Goal: Information Seeking & Learning: Learn about a topic

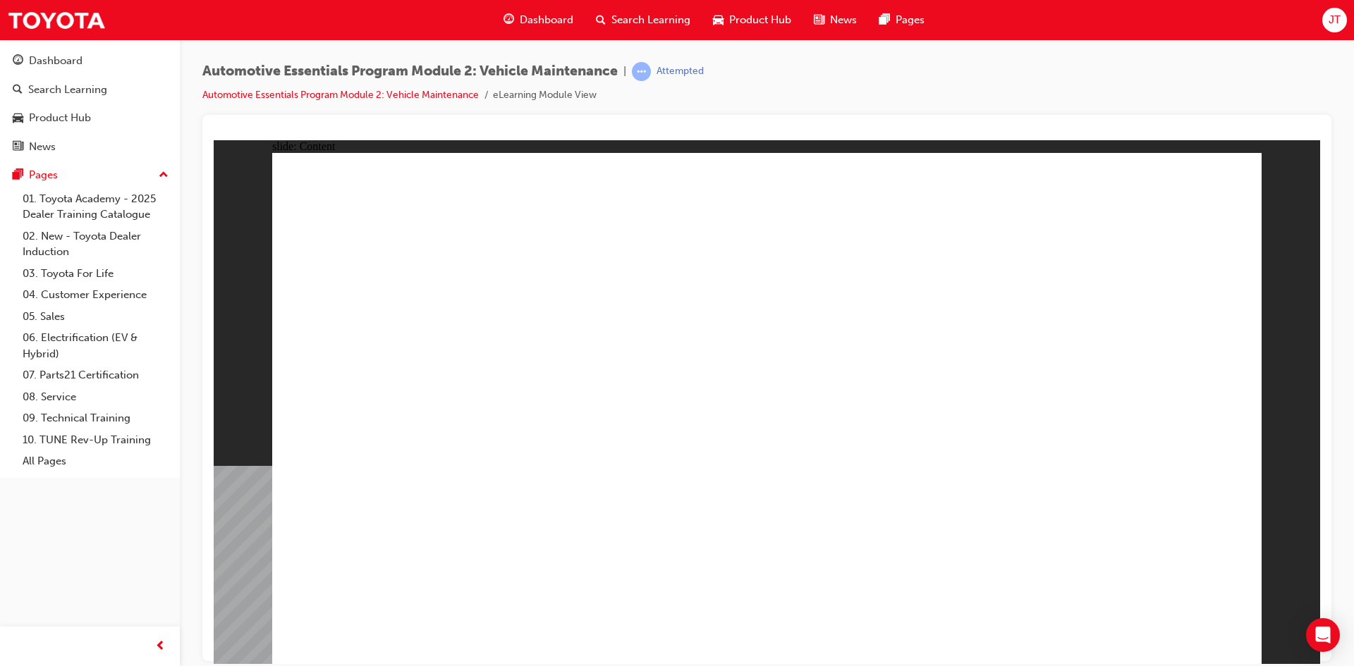
radio input "true"
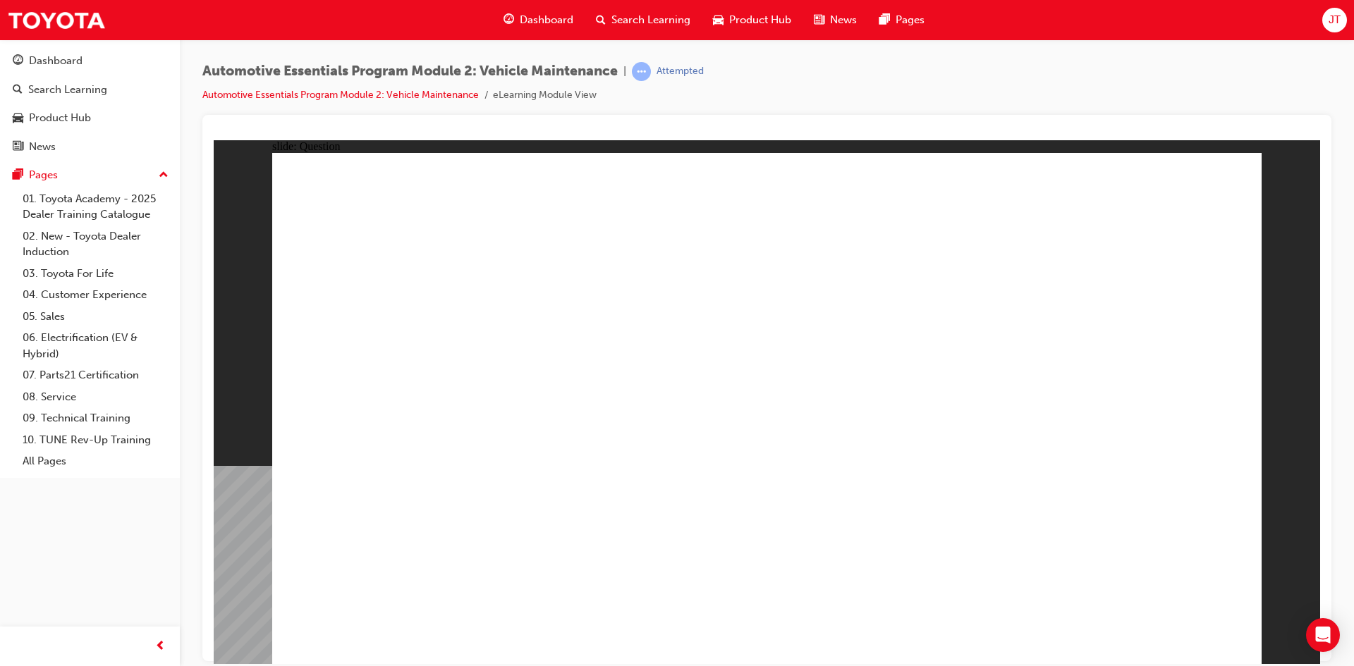
radio input "true"
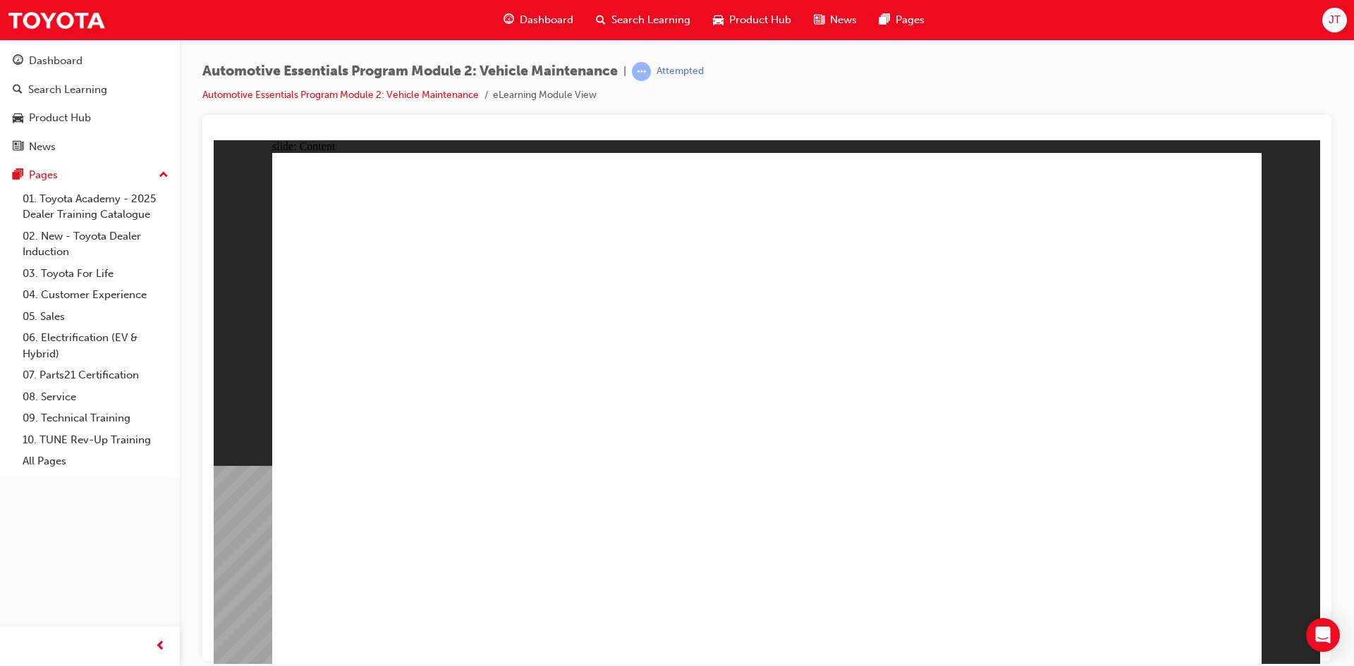
drag, startPoint x: 1032, startPoint y: 591, endPoint x: 1012, endPoint y: 583, distance: 21.2
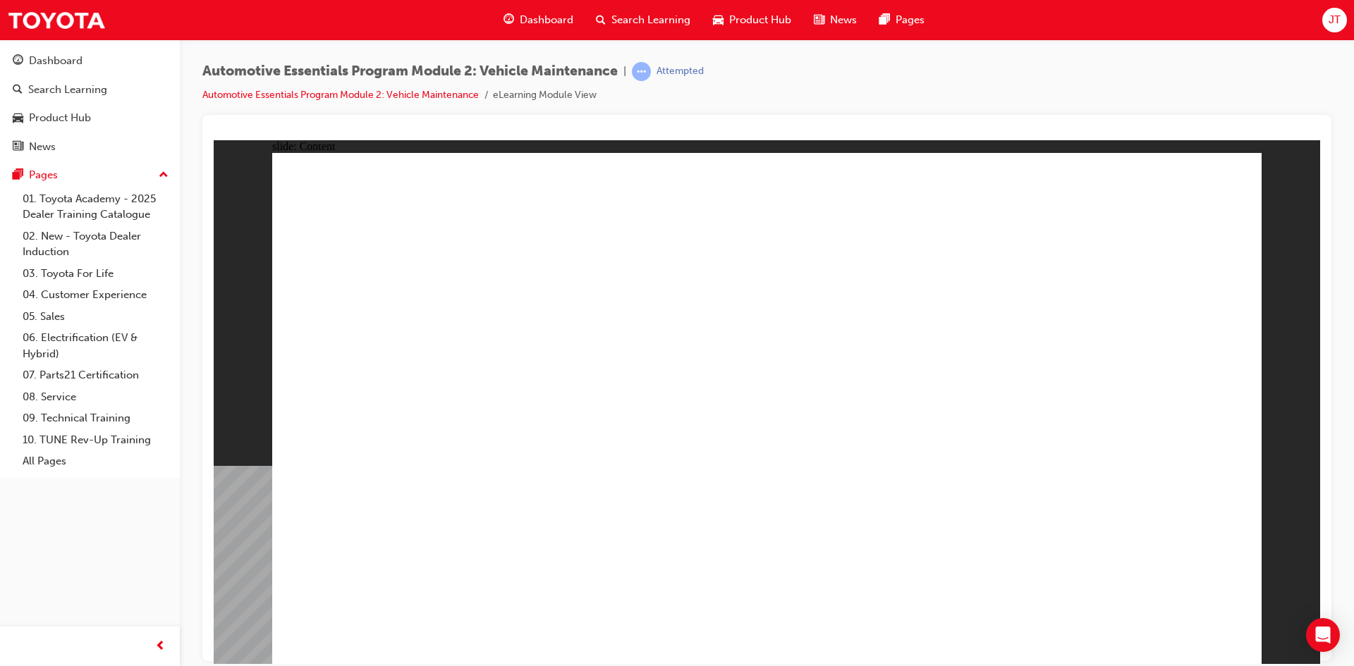
radio input "false"
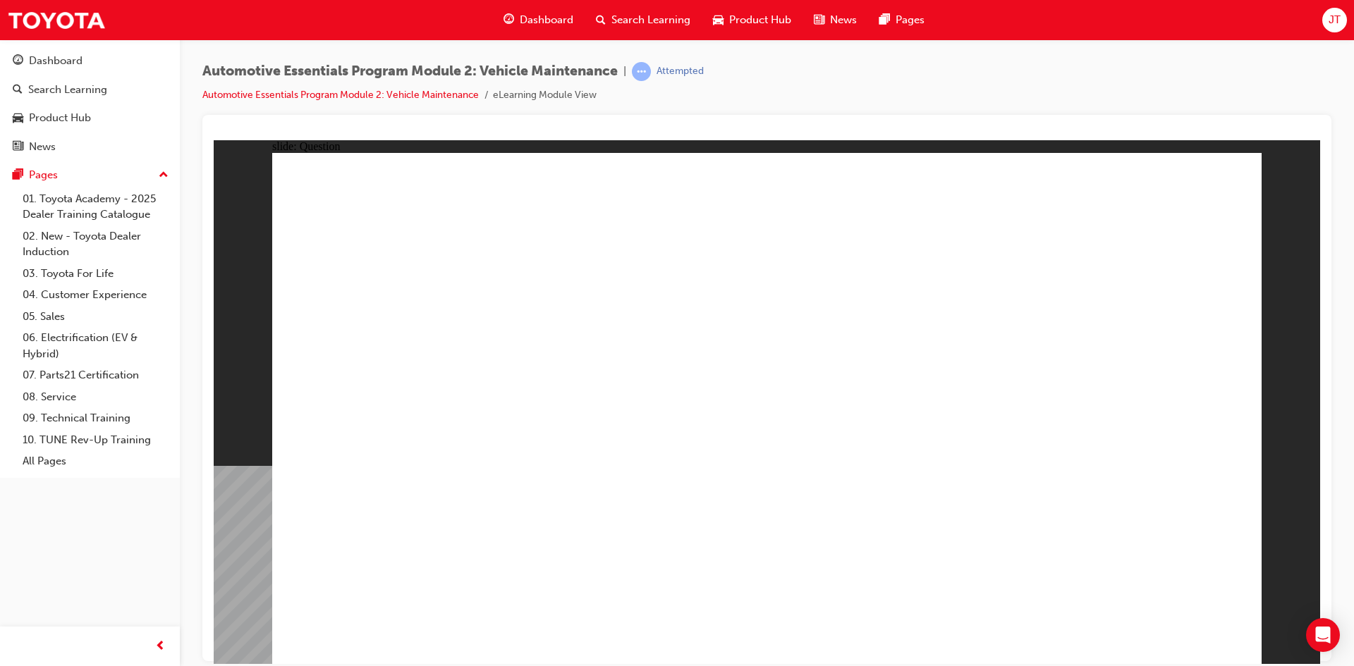
radio input "true"
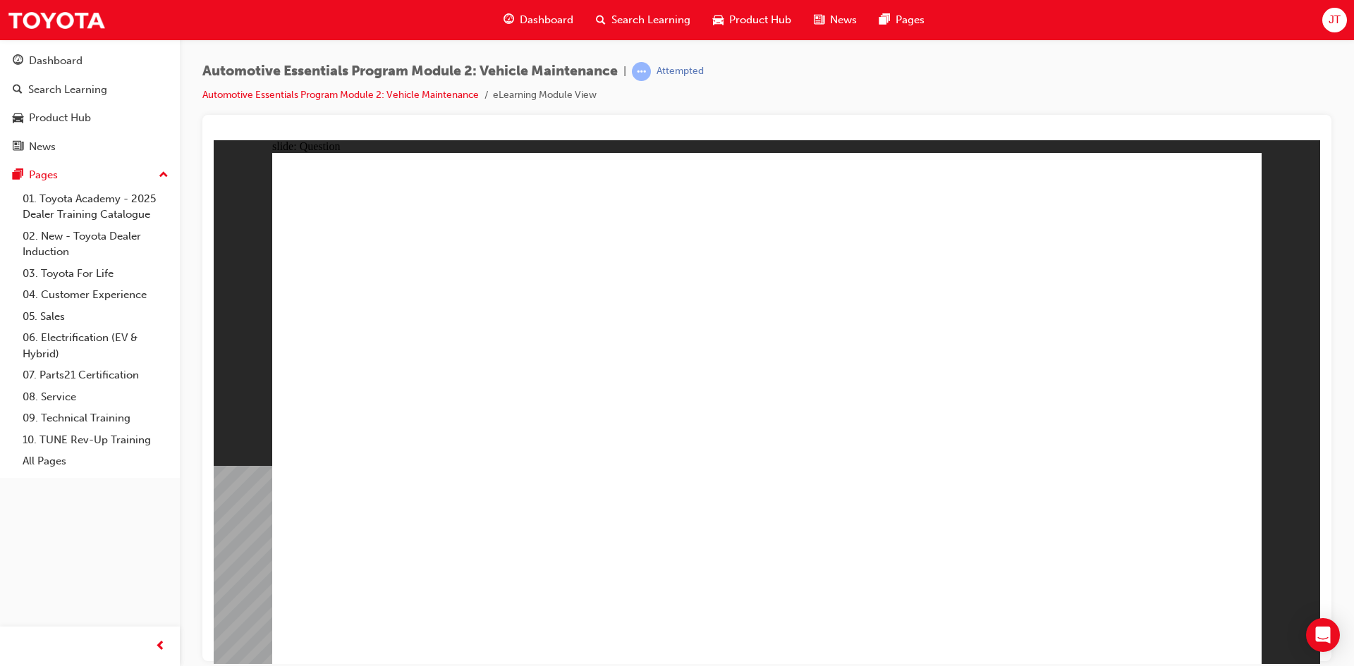
radio input "true"
